Goal: Communication & Community: Answer question/provide support

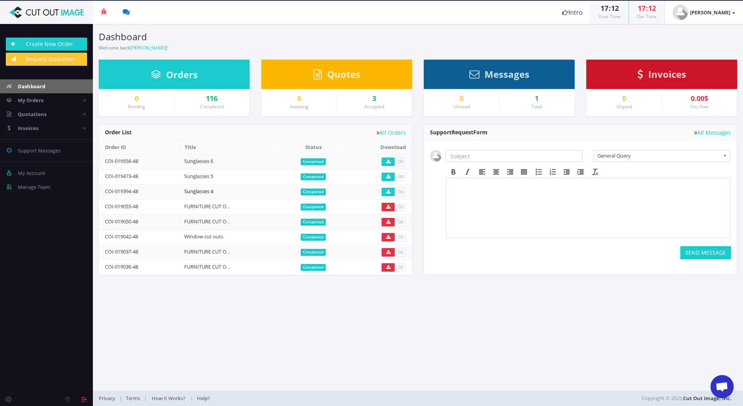
click at [201, 191] on link "Sunglasses 4" at bounding box center [198, 191] width 29 height 7
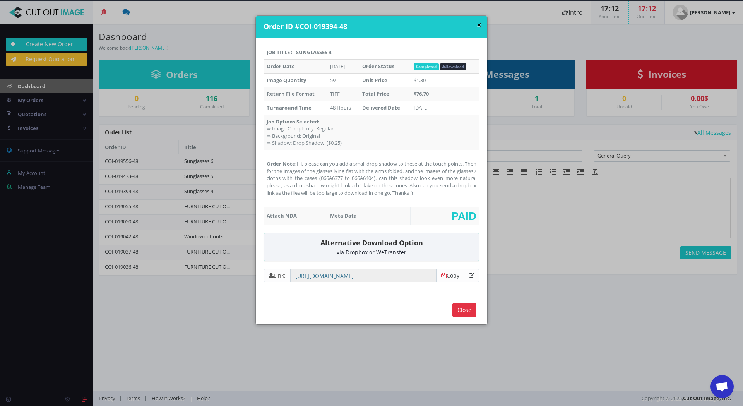
click at [477, 22] on button "×" at bounding box center [479, 25] width 5 height 8
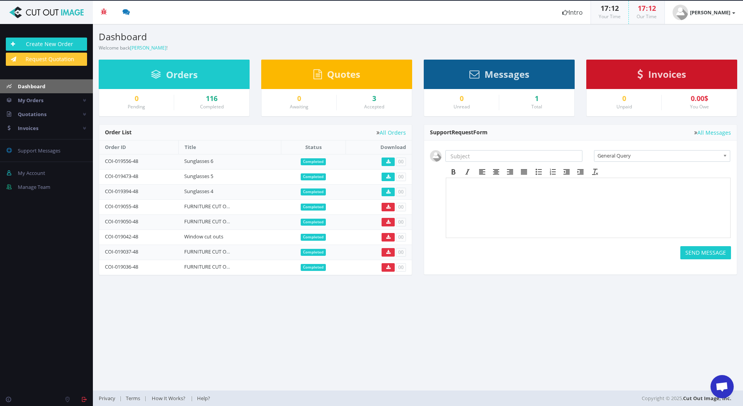
click at [724, 389] on span "Open chat" at bounding box center [722, 387] width 13 height 11
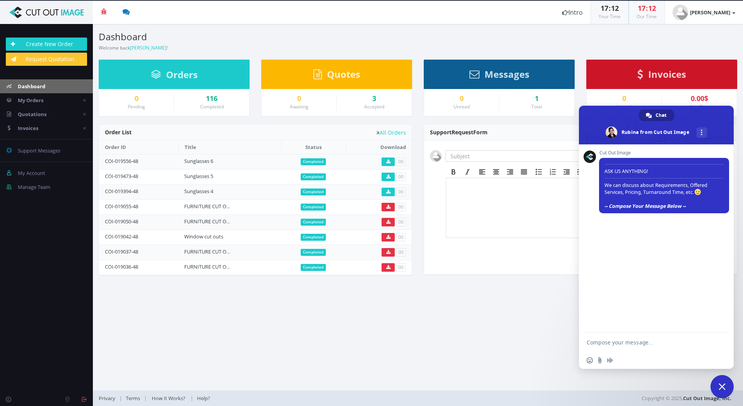
click at [625, 341] on textarea "Compose your message..." at bounding box center [649, 342] width 124 height 19
click at [612, 327] on textarea "Hi, got the latest order back. Thank you. However there is an issue with the dr…" at bounding box center [649, 328] width 124 height 47
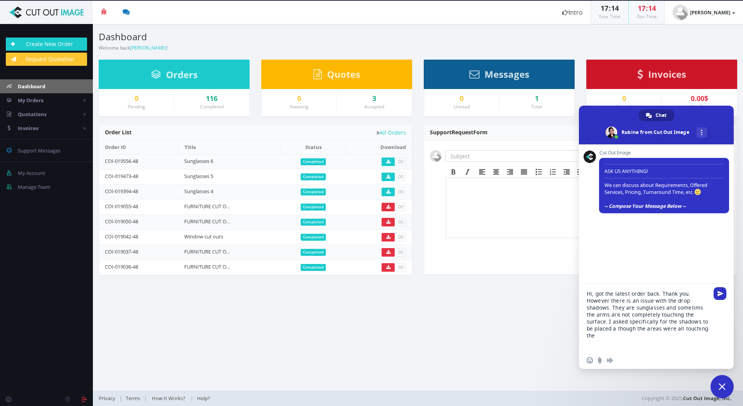
click at [688, 330] on textarea "Hi, got the latest order back. Thank you. However there is an issue with the dr…" at bounding box center [649, 318] width 124 height 68
click at [697, 299] on textarea "Hi, got the latest order back. Thank you. However there is an issue with the dr…" at bounding box center [649, 314] width 124 height 75
click at [719, 332] on div "Hi, got the latest order back. Thank you. However there is an issue with the dr…" at bounding box center [656, 314] width 155 height 75
click at [712, 329] on div "Hi, got the latest order back. Thank you. However there is an issue with the dr…" at bounding box center [656, 314] width 155 height 75
click at [709, 329] on textarea "Hi, got the latest order back. Thank you. However there is an issue with the dr…" at bounding box center [649, 314] width 124 height 75
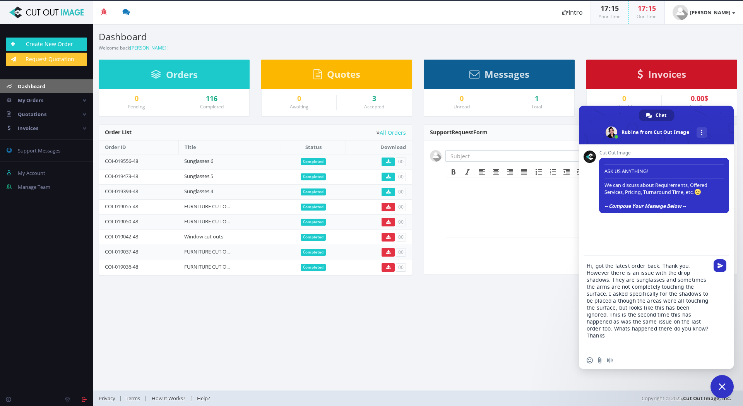
click at [604, 293] on textarea "Hi, got the latest order back. Thank you. However there is an issue with the dr…" at bounding box center [649, 304] width 124 height 96
click at [660, 285] on textarea "Hi, got the latest order back. Thank you. However there is an issue with the dr…" at bounding box center [649, 304] width 124 height 96
click at [608, 292] on textarea "Hi, got the latest order back. Thank you. However there is an issue with the dr…" at bounding box center [649, 300] width 124 height 103
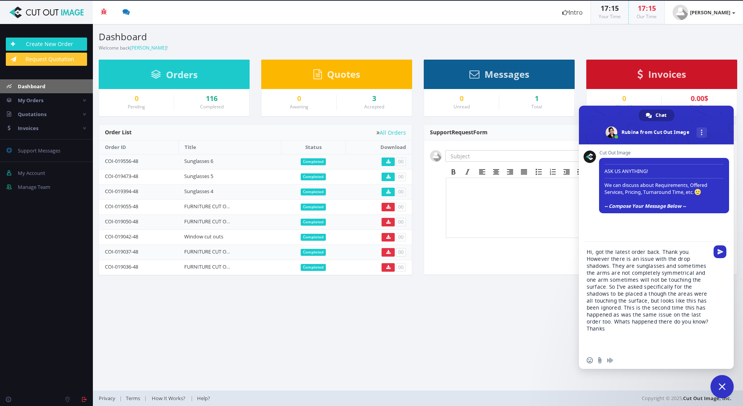
click at [666, 311] on textarea "Hi, got the latest order back. Thank you. However there is an issue with the dr…" at bounding box center [649, 297] width 124 height 110
click at [622, 308] on textarea "Hi, got the latest order back. Thank you. However there is an issue with the dr…" at bounding box center [649, 297] width 124 height 110
click at [640, 307] on textarea "Hi, got the latest order back. Thank you. However there is an issue with the dr…" at bounding box center [649, 297] width 124 height 110
click at [667, 305] on textarea "Hi, got the latest order back. Thank you. However there is an issue with the dr…" at bounding box center [649, 297] width 124 height 110
type textarea "Hi, got the latest order back. Thank you. However there is an issue with the dr…"
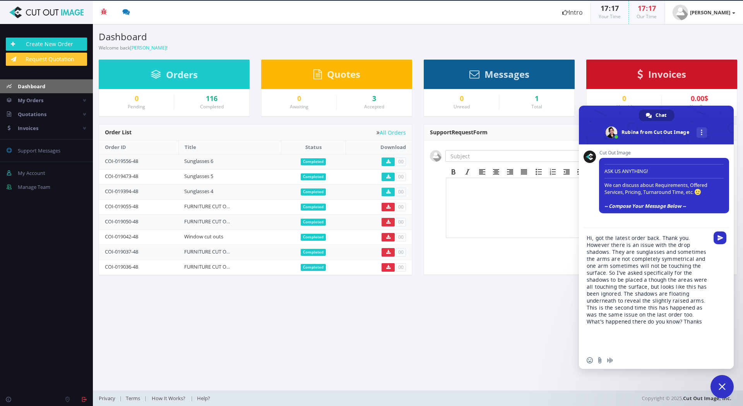
click at [699, 323] on textarea "Hi, got the latest order back. Thank you. However there is an issue with the dr…" at bounding box center [649, 290] width 124 height 124
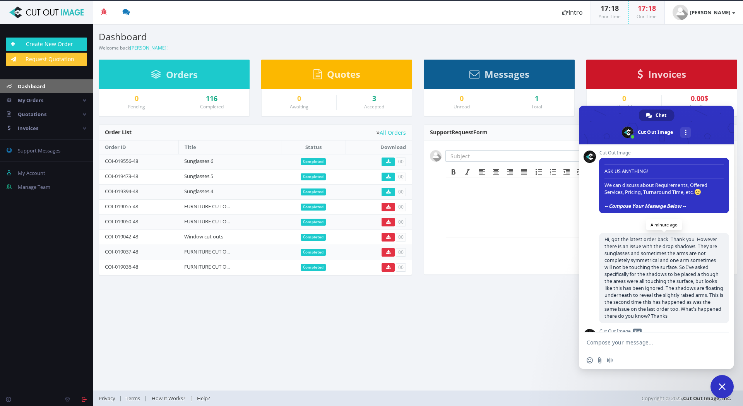
scroll to position [33, 0]
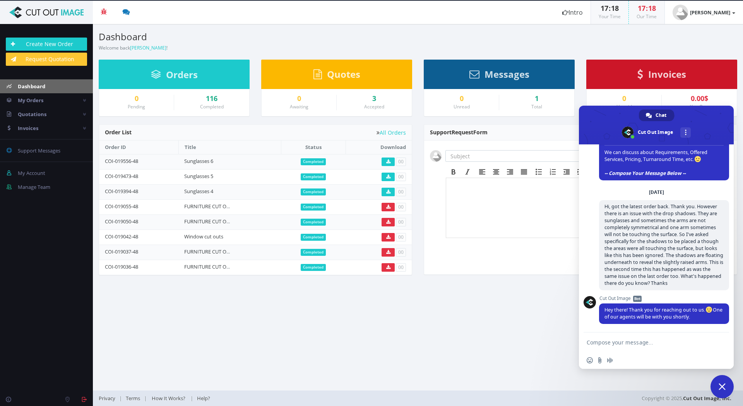
click at [726, 384] on span "Close chat" at bounding box center [722, 386] width 7 height 7
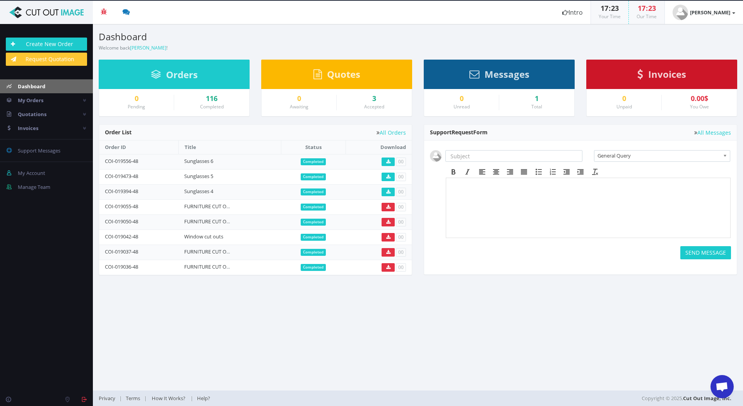
click at [721, 391] on span "Open chat" at bounding box center [722, 387] width 13 height 11
